Goal: Task Accomplishment & Management: Use online tool/utility

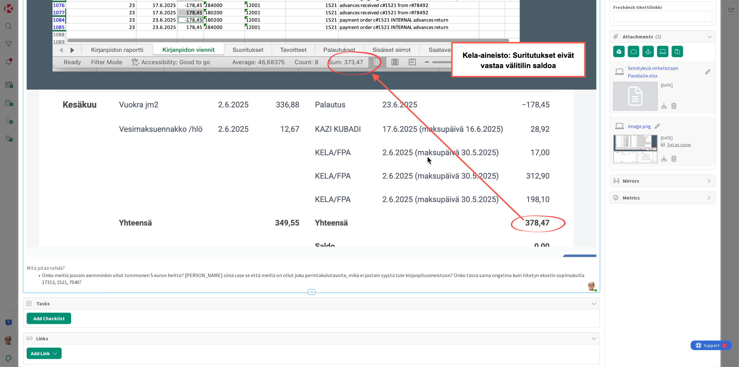
scroll to position [318, 0]
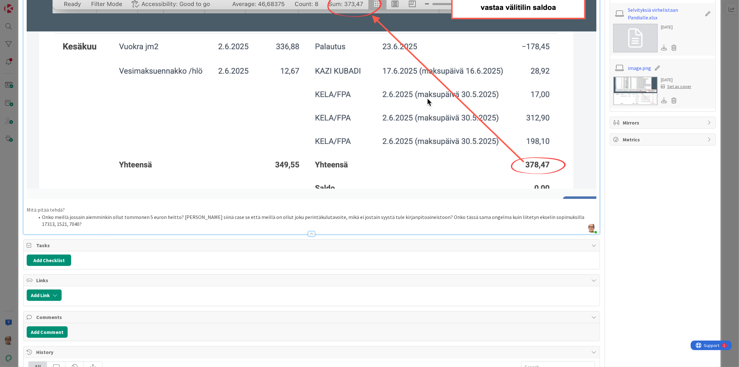
click at [579, 213] on li "Onko meillä jossain aiemminkin ollut tommonen 5 euron heitto? [PERSON_NAME] sii…" at bounding box center [315, 220] width 562 height 14
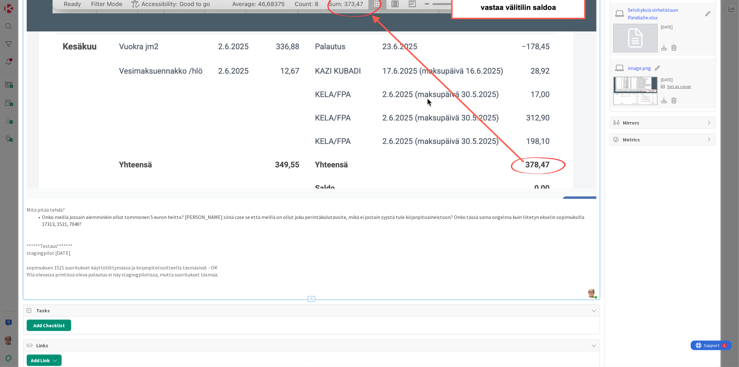
click at [38, 285] on p at bounding box center [312, 288] width 570 height 7
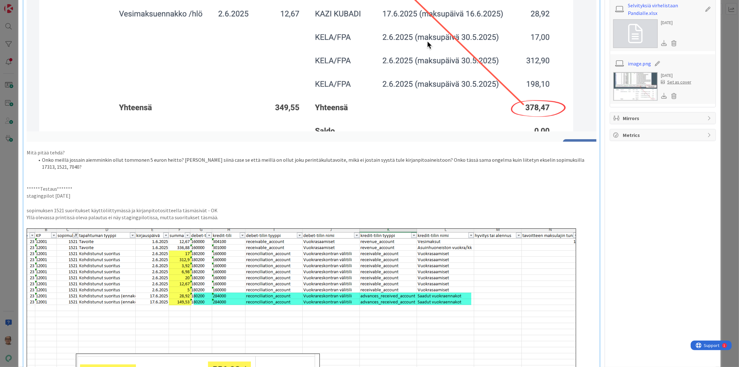
scroll to position [375, 0]
click at [219, 213] on p "Yllä olevassa printissä oleva palautus ei näy stagingpilotissa, mutta suorituks…" at bounding box center [312, 216] width 570 height 7
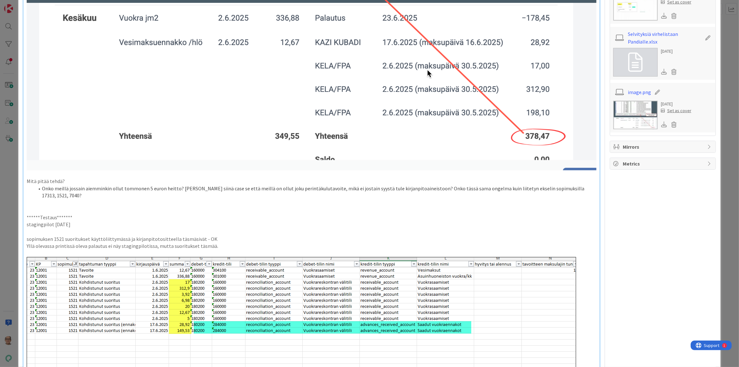
scroll to position [318, 0]
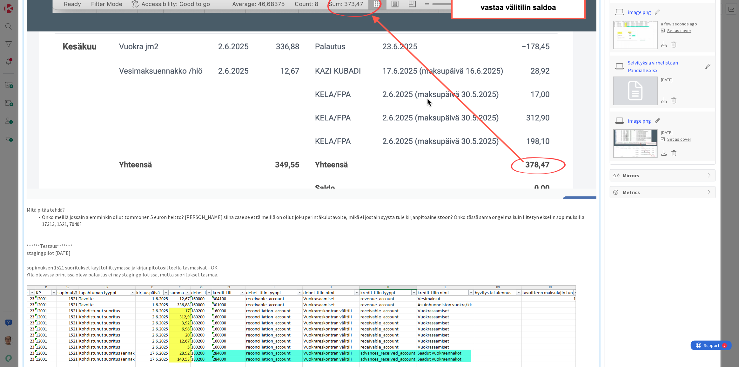
click at [54, 271] on p "Yllä olevassa printissä oleva palautus ei näy stagingpilotissa, mutta suorituks…" at bounding box center [312, 274] width 570 height 7
click at [287, 271] on p "Yllä olevassa asiakkaan lähettämässä printissä oleva palautus ei näy stagingpil…" at bounding box center [312, 274] width 570 height 7
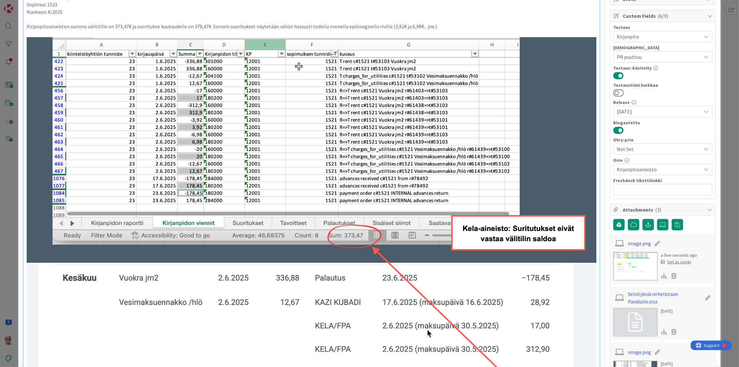
scroll to position [0, 0]
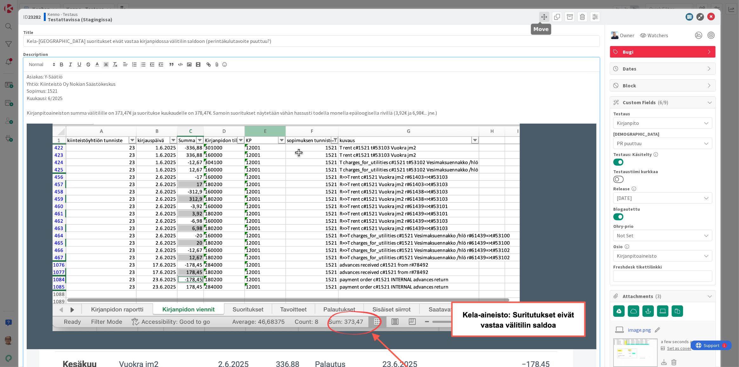
click at [540, 17] on span at bounding box center [544, 17] width 10 height 10
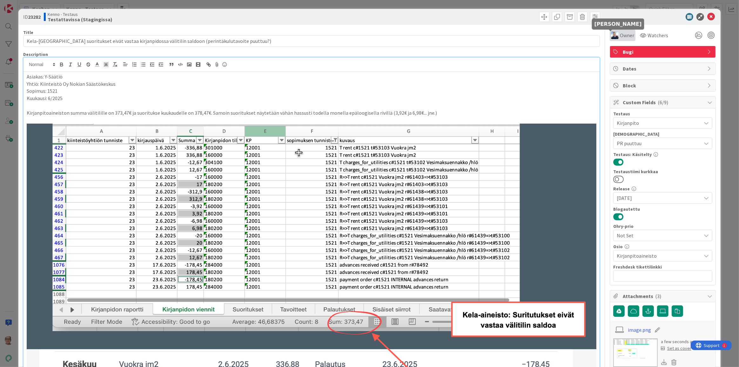
click at [614, 37] on img at bounding box center [615, 35] width 8 height 8
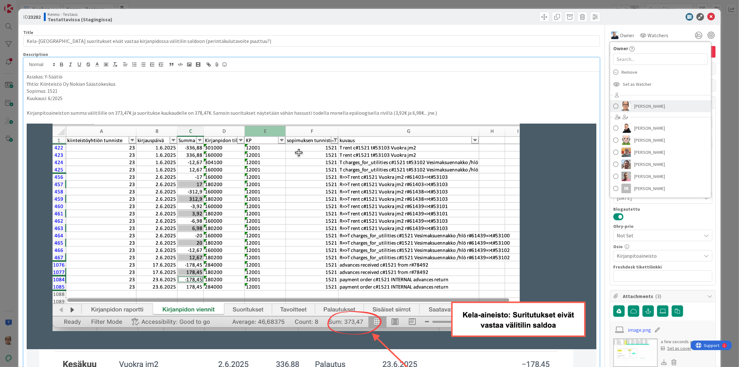
click at [642, 108] on span "[PERSON_NAME]" at bounding box center [649, 106] width 31 height 10
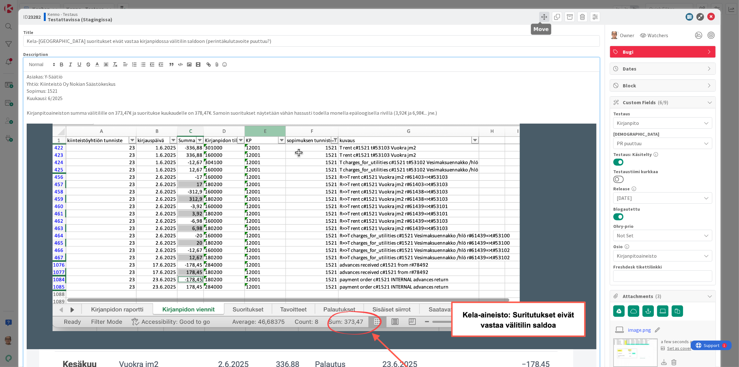
click at [541, 18] on span at bounding box center [544, 17] width 10 height 10
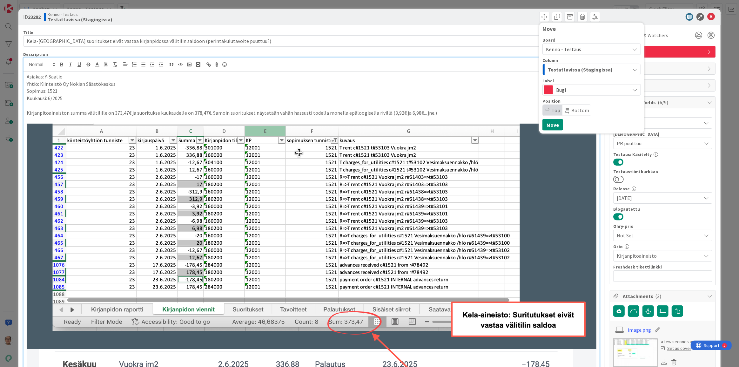
click at [558, 67] on span "Testattavissa (Stagingissa)" at bounding box center [580, 69] width 65 height 8
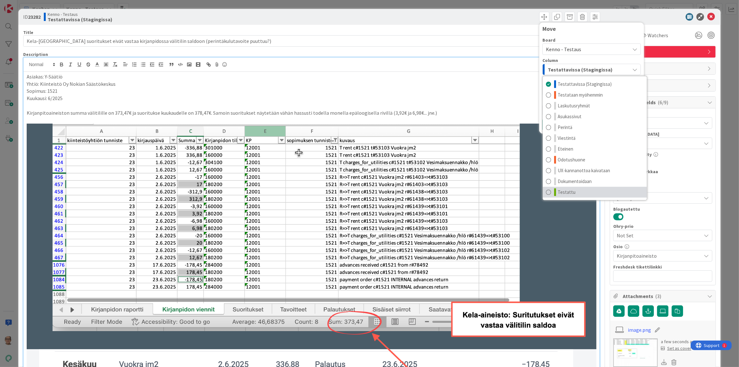
click at [546, 191] on span at bounding box center [548, 192] width 5 height 8
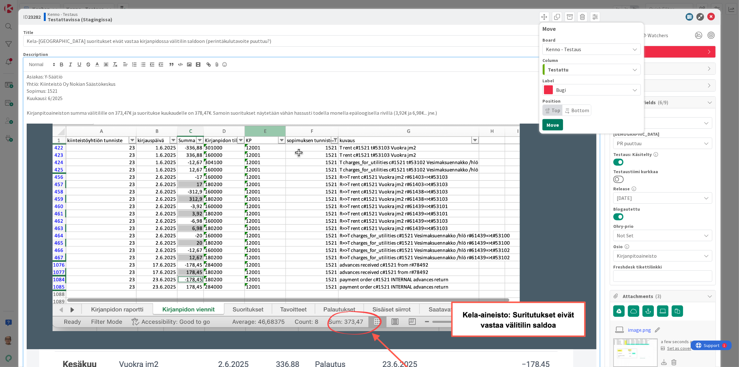
click at [546, 124] on button "Move" at bounding box center [552, 124] width 21 height 11
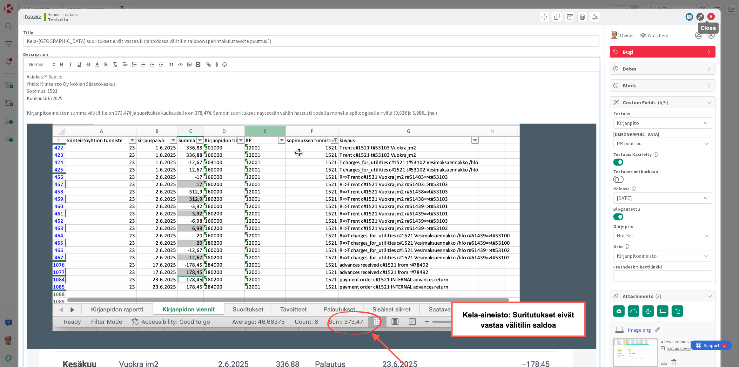
click at [707, 16] on icon at bounding box center [711, 17] width 8 height 8
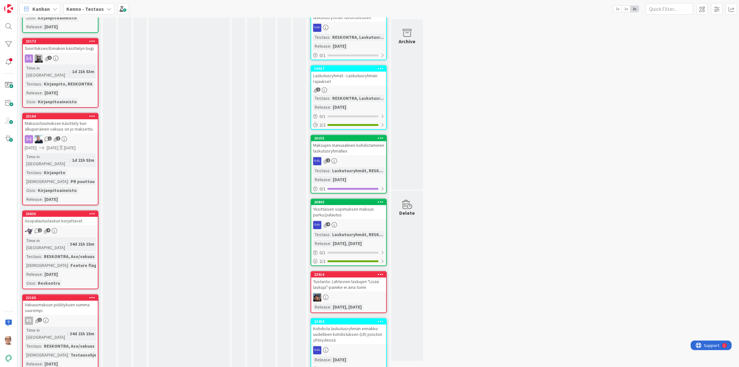
scroll to position [4419, 0]
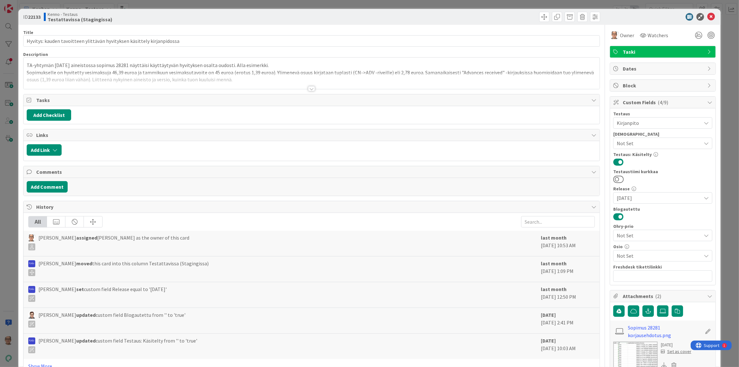
click at [309, 89] on div at bounding box center [311, 88] width 7 height 5
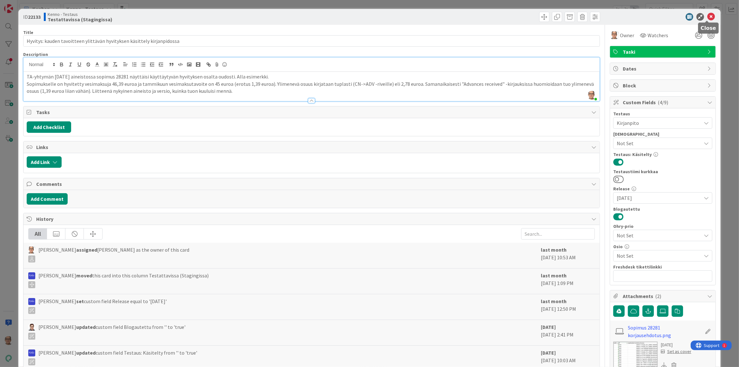
click at [707, 16] on icon at bounding box center [711, 17] width 8 height 8
